Goal: Task Accomplishment & Management: Use online tool/utility

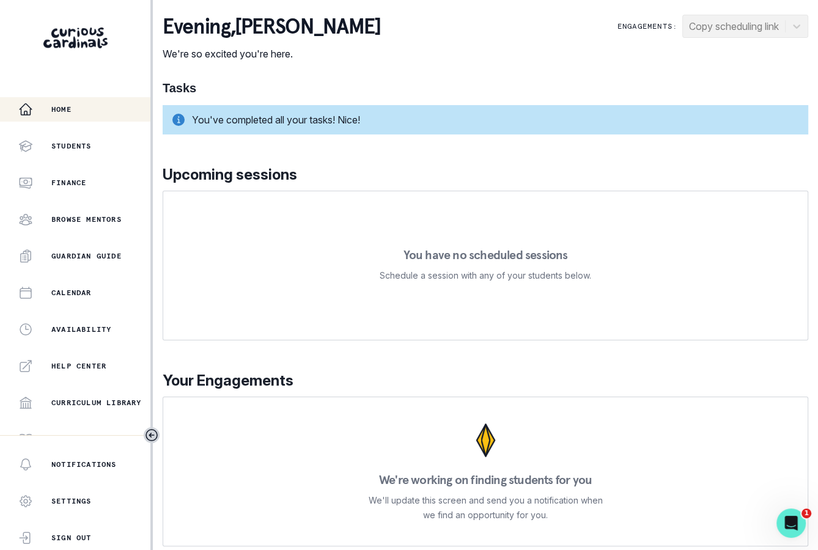
scroll to position [199, 0]
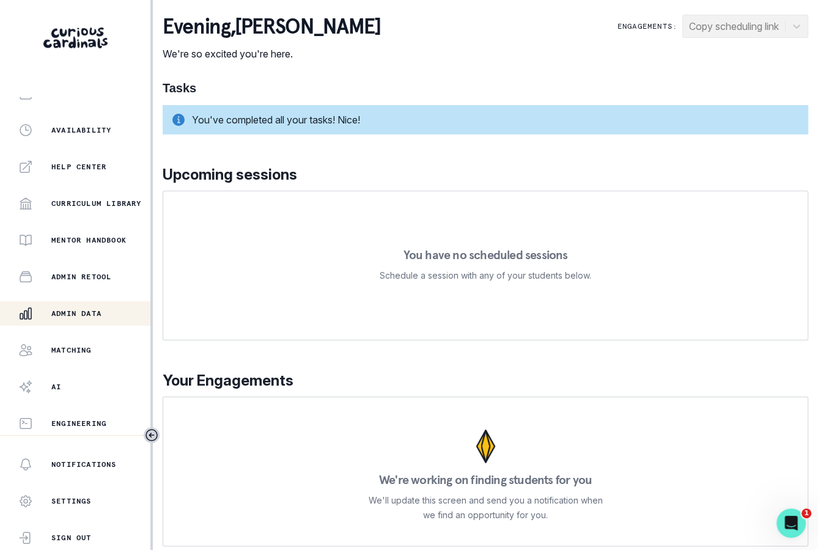
click at [79, 309] on p "Admin Data" at bounding box center [76, 314] width 50 height 10
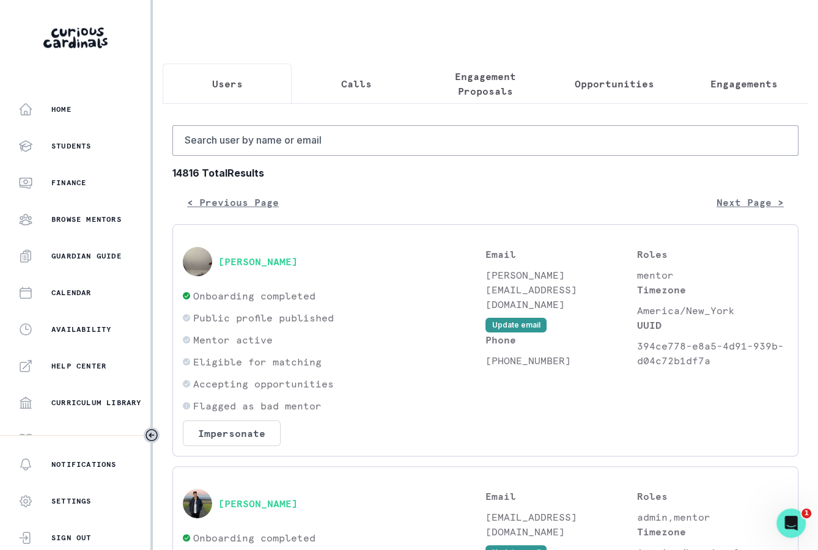
click at [736, 169] on b "14816 Total Results" at bounding box center [485, 173] width 626 height 15
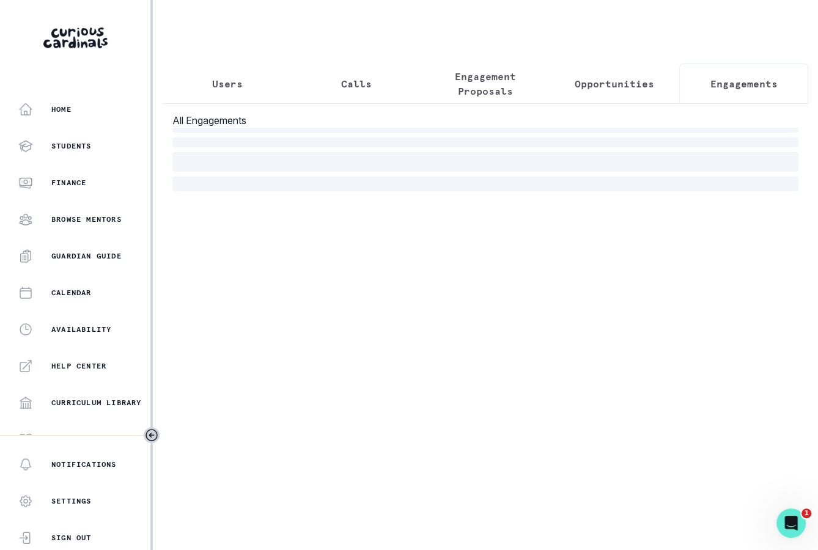
click at [730, 87] on p "Engagements" at bounding box center [743, 83] width 67 height 15
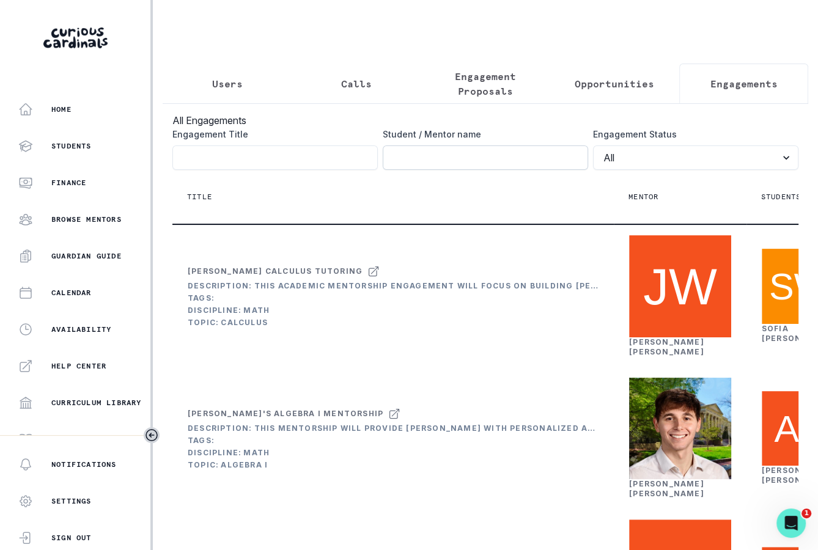
click at [461, 155] on input "Engagement Title" at bounding box center [485, 157] width 205 height 24
type input "[PERSON_NAME]"
click button "submit" at bounding box center [0, 0] width 0 height 0
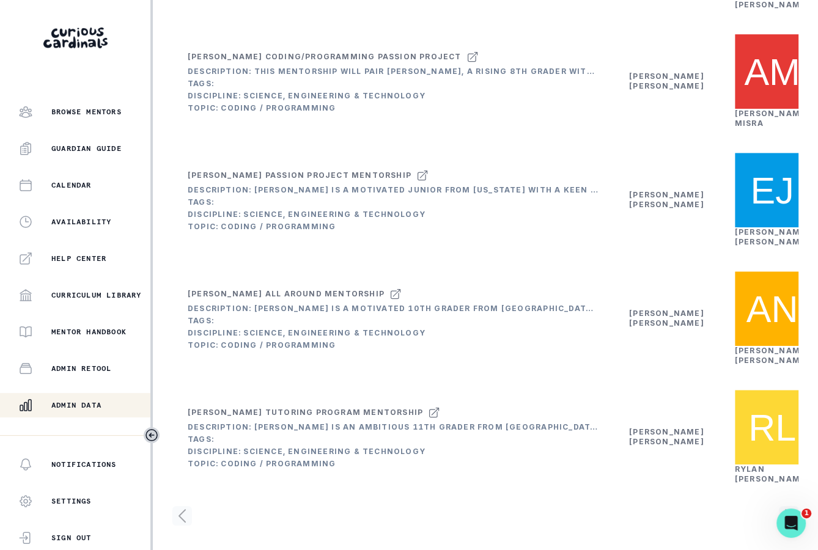
click at [109, 406] on div "Admin Data" at bounding box center [84, 405] width 132 height 15
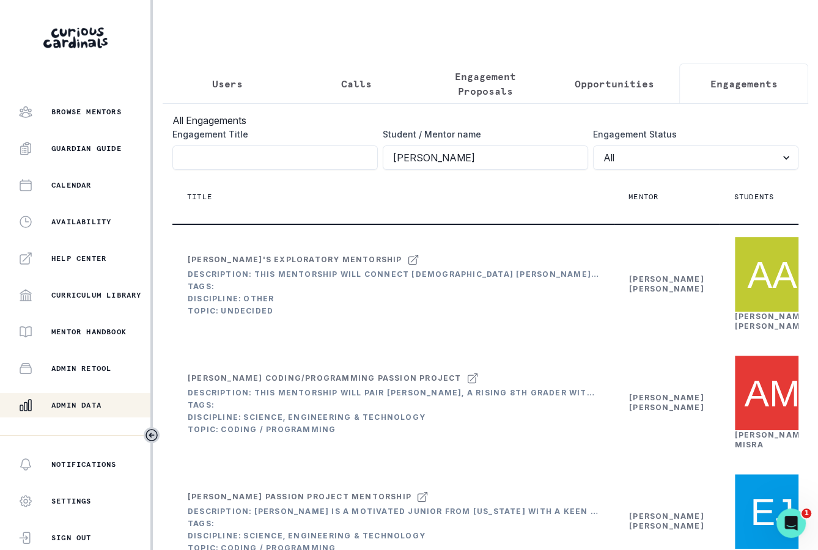
click at [224, 97] on button "Users" at bounding box center [227, 84] width 129 height 40
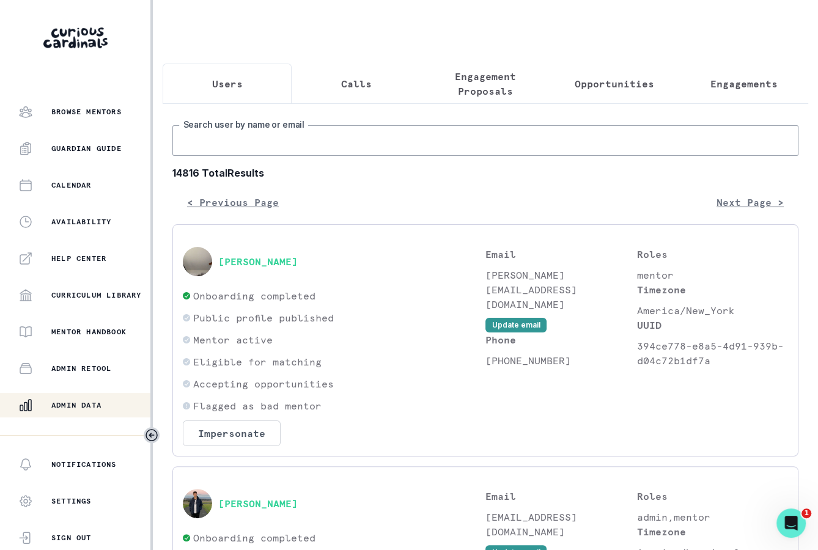
click at [233, 131] on input "Search user by name or email" at bounding box center [485, 140] width 626 height 31
type input "[PERSON_NAME]"
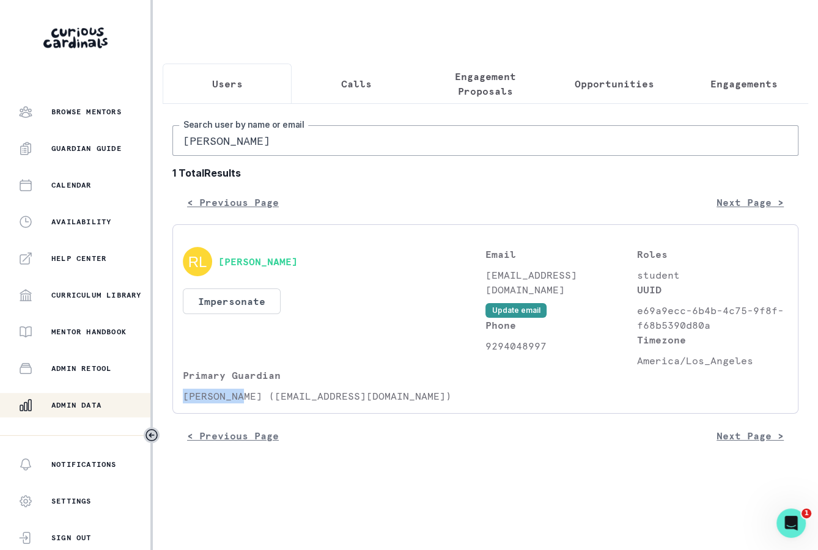
drag, startPoint x: 243, startPoint y: 396, endPoint x: 170, endPoint y: 396, distance: 73.3
click at [170, 396] on div "[PERSON_NAME] Search user by name or email 1 Total Results < Previous Page Next…" at bounding box center [485, 280] width 645 height 355
copy p "[PERSON_NAME]"
click at [362, 139] on input "[PERSON_NAME]" at bounding box center [485, 140] width 626 height 31
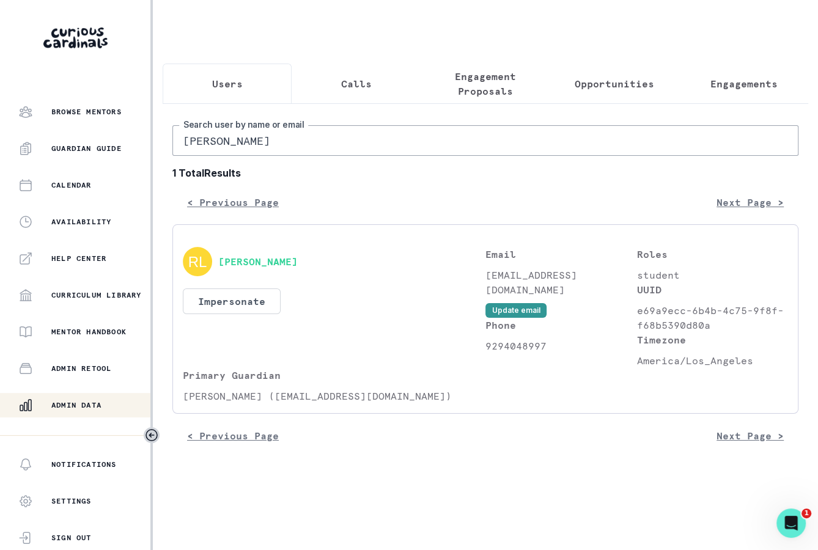
click at [362, 139] on input "[PERSON_NAME]" at bounding box center [485, 140] width 626 height 31
paste input "[PERSON_NAME]"
type input "[PERSON_NAME]"
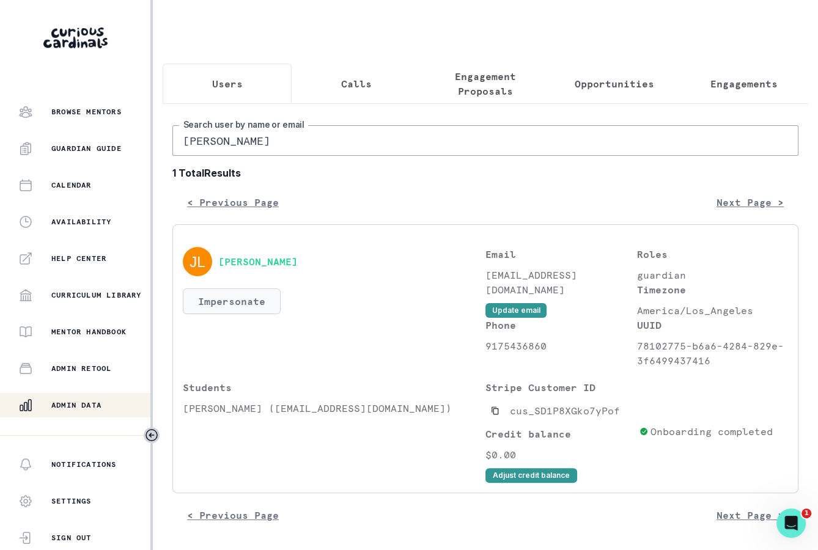
click at [259, 312] on button "Impersonate" at bounding box center [232, 301] width 98 height 26
click at [543, 268] on p "[EMAIL_ADDRESS][DOMAIN_NAME]" at bounding box center [561, 282] width 152 height 29
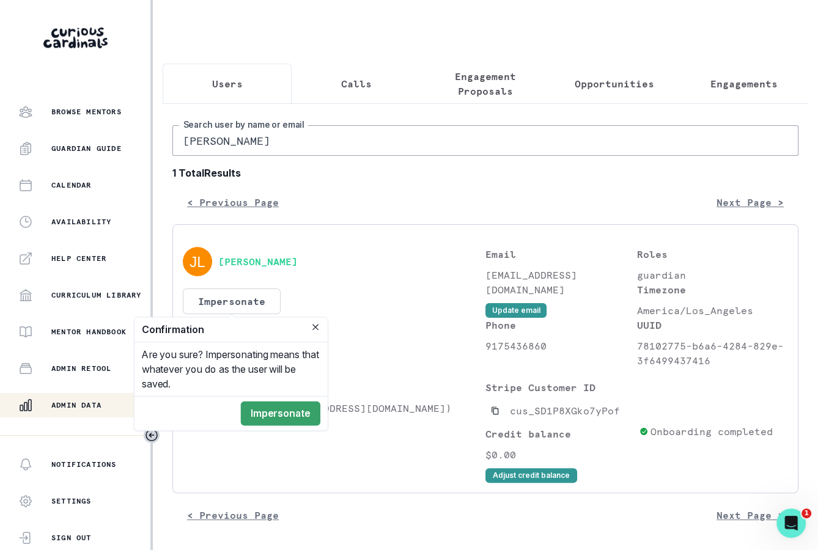
click at [543, 268] on p "[EMAIL_ADDRESS][DOMAIN_NAME]" at bounding box center [561, 282] width 152 height 29
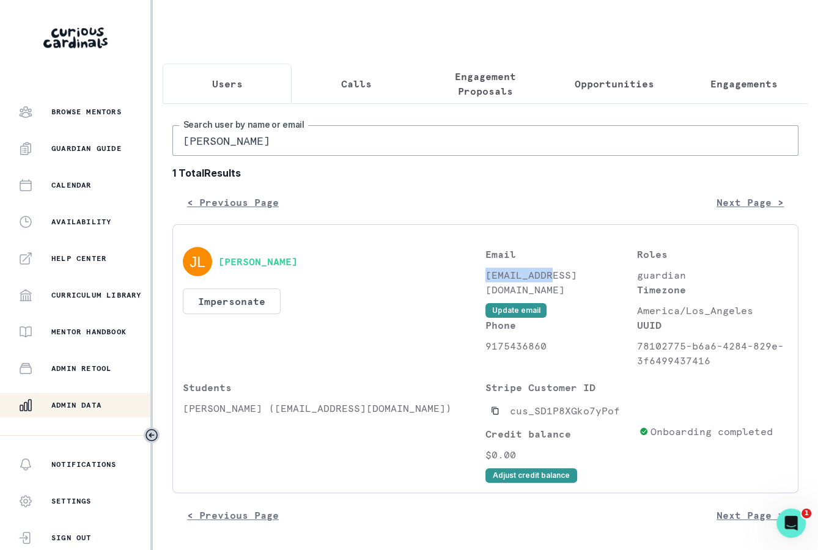
click at [543, 268] on p "[EMAIL_ADDRESS][DOMAIN_NAME]" at bounding box center [561, 282] width 152 height 29
copy div "[EMAIL_ADDRESS][DOMAIN_NAME] Update email"
click at [258, 297] on button "Impersonate" at bounding box center [232, 301] width 98 height 26
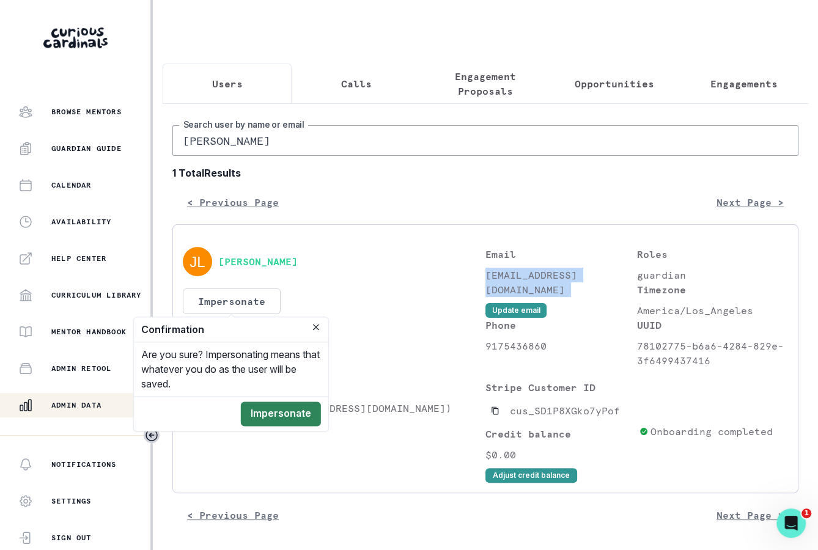
click at [274, 412] on button "Impersonate" at bounding box center [281, 414] width 80 height 24
